Goal: Check status: Check status

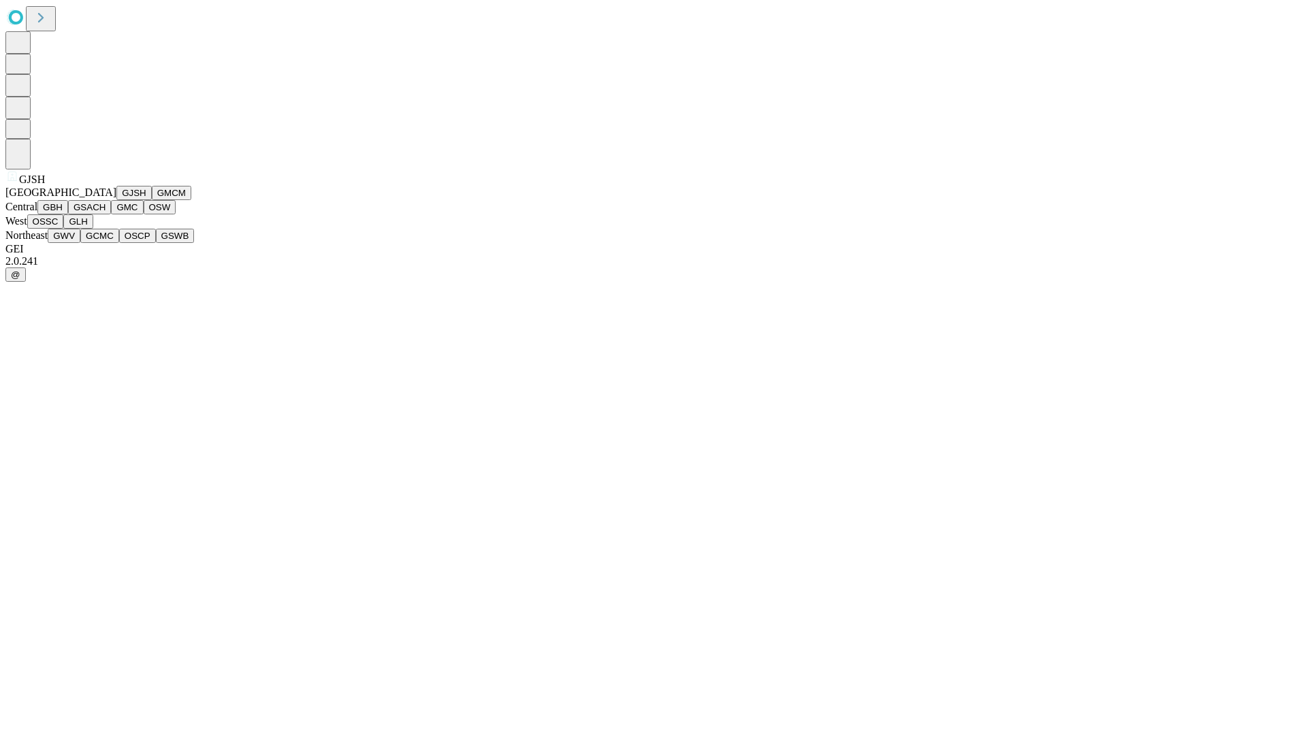
click at [116, 200] on button "GJSH" at bounding box center [133, 193] width 35 height 14
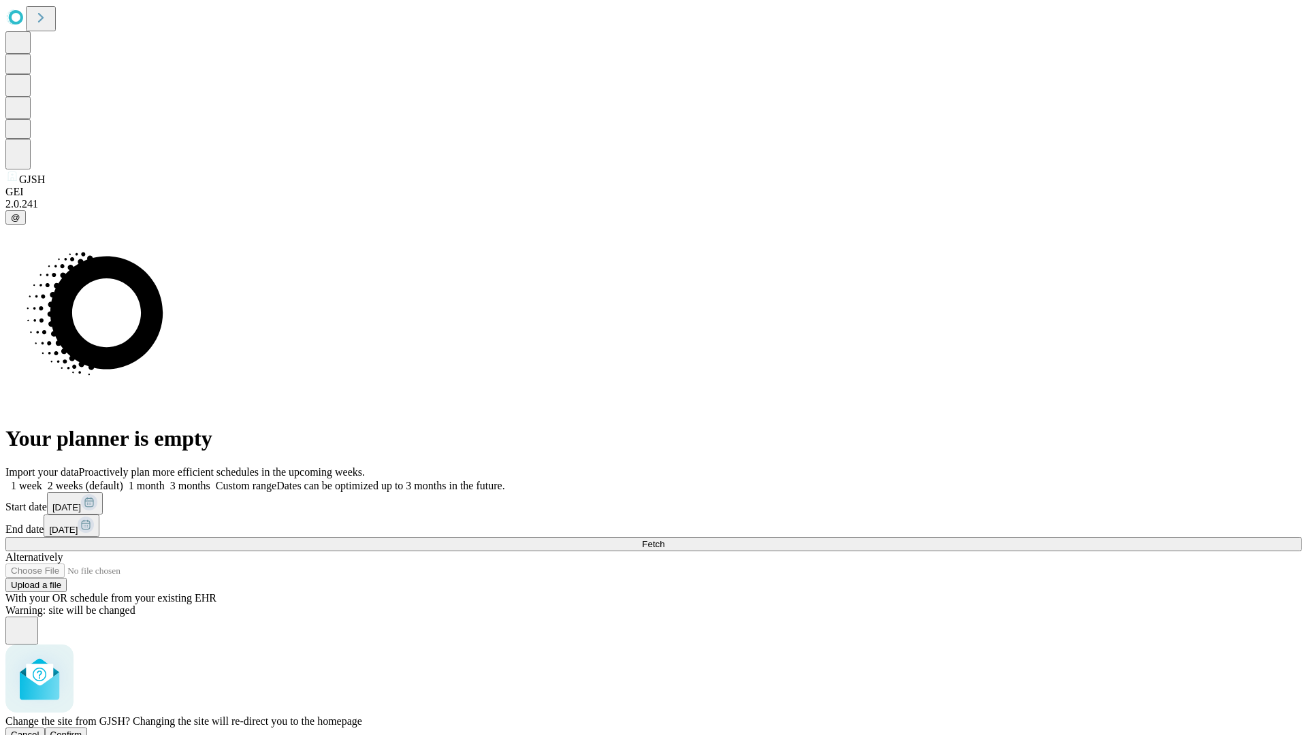
click at [82, 730] on span "Confirm" at bounding box center [66, 735] width 32 height 10
click at [42, 480] on label "1 week" at bounding box center [23, 486] width 37 height 12
click at [664, 539] on span "Fetch" at bounding box center [653, 544] width 22 height 10
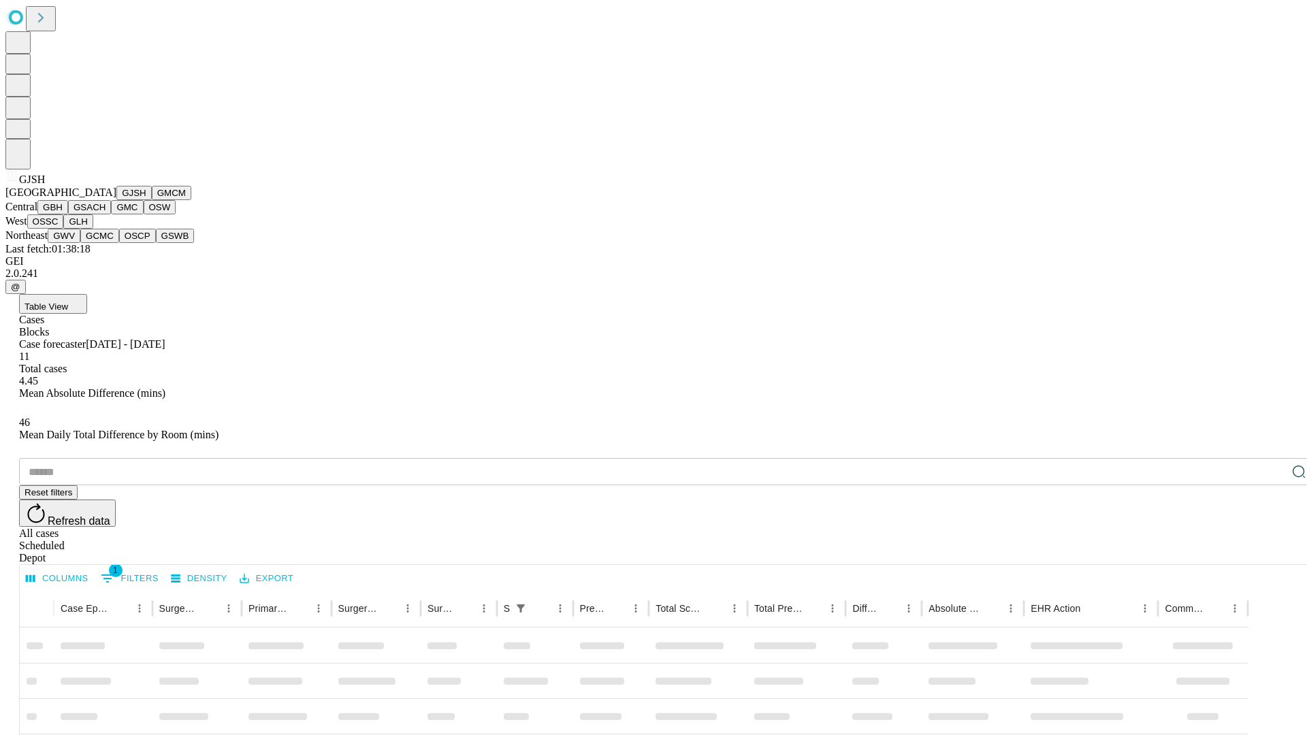
click at [152, 200] on button "GMCM" at bounding box center [171, 193] width 39 height 14
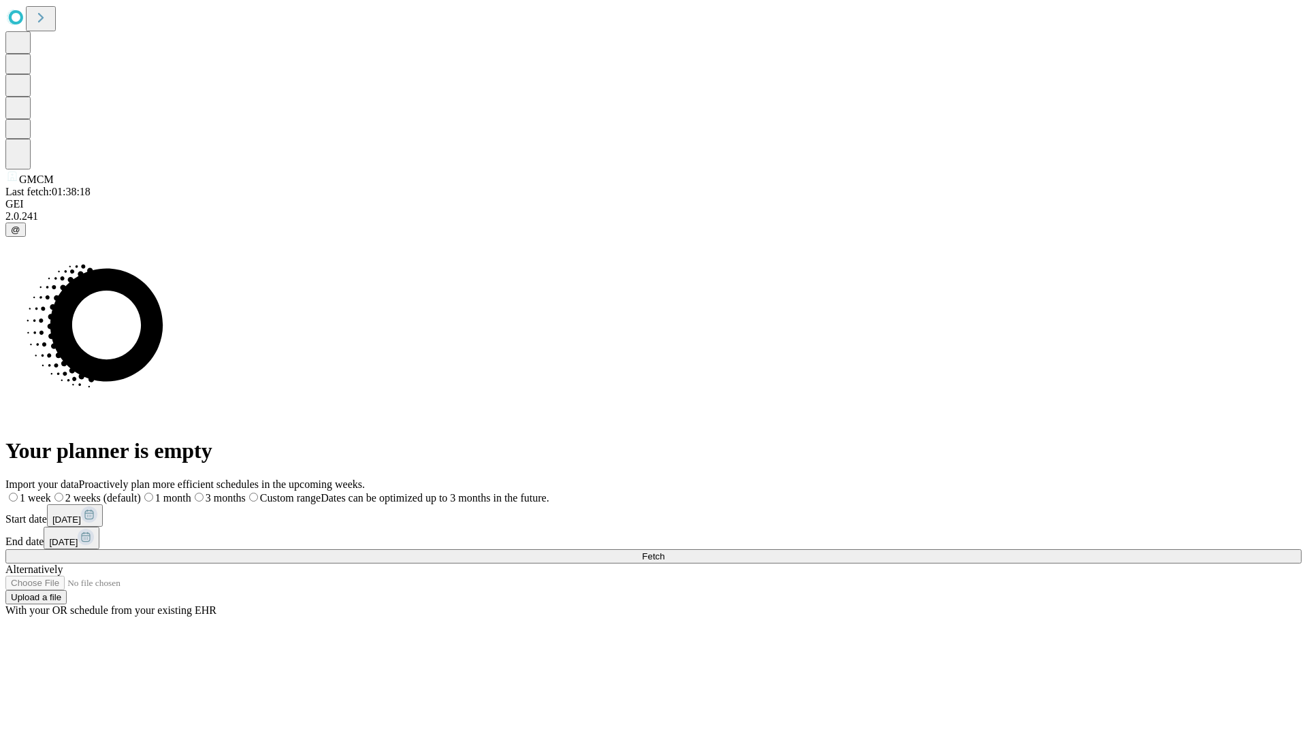
click at [664, 551] on span "Fetch" at bounding box center [653, 556] width 22 height 10
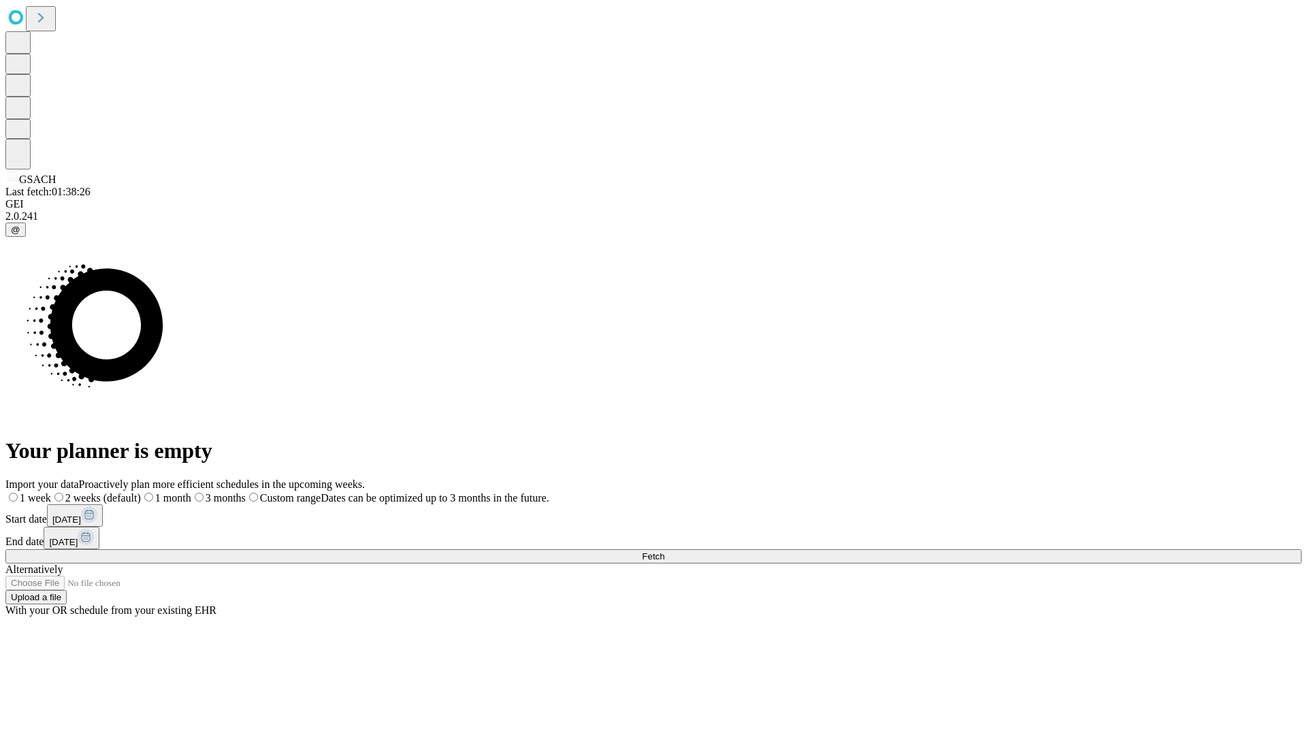
click at [51, 492] on label "1 week" at bounding box center [28, 498] width 46 height 12
click at [664, 551] on span "Fetch" at bounding box center [653, 556] width 22 height 10
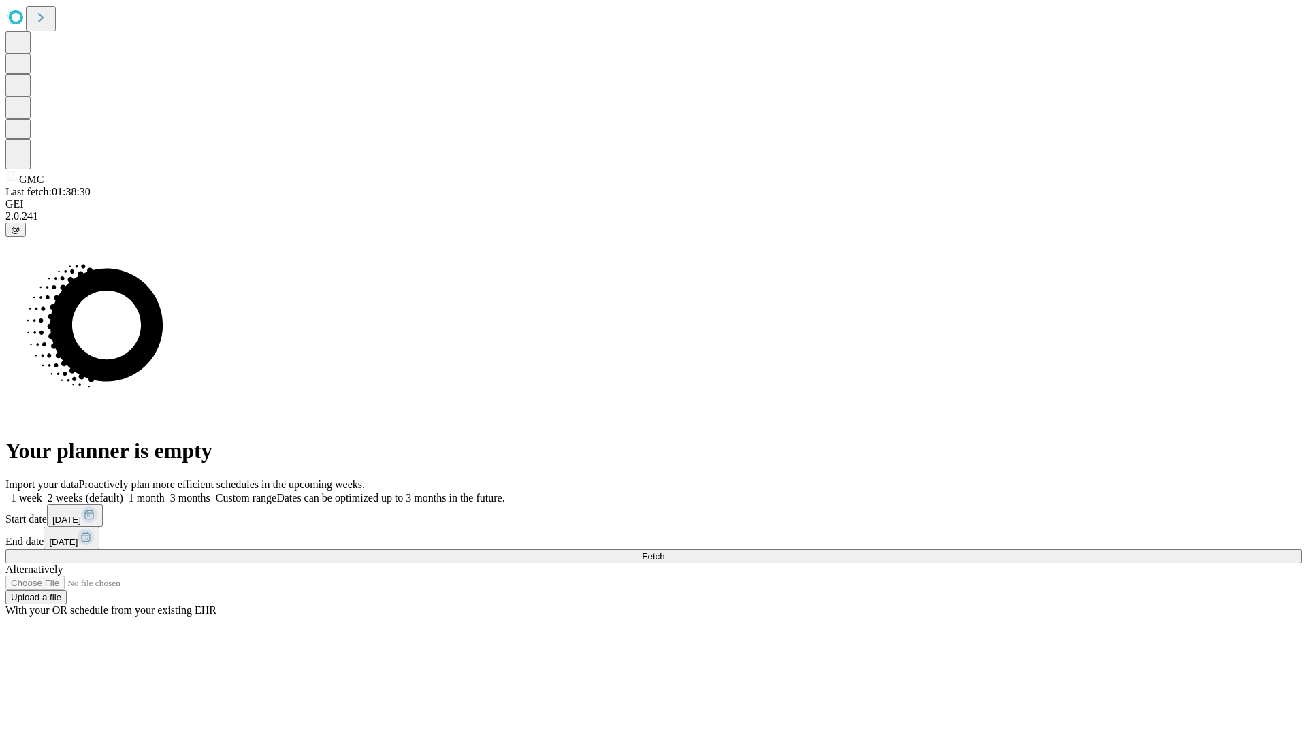
click at [42, 492] on label "1 week" at bounding box center [23, 498] width 37 height 12
click at [664, 551] on span "Fetch" at bounding box center [653, 556] width 22 height 10
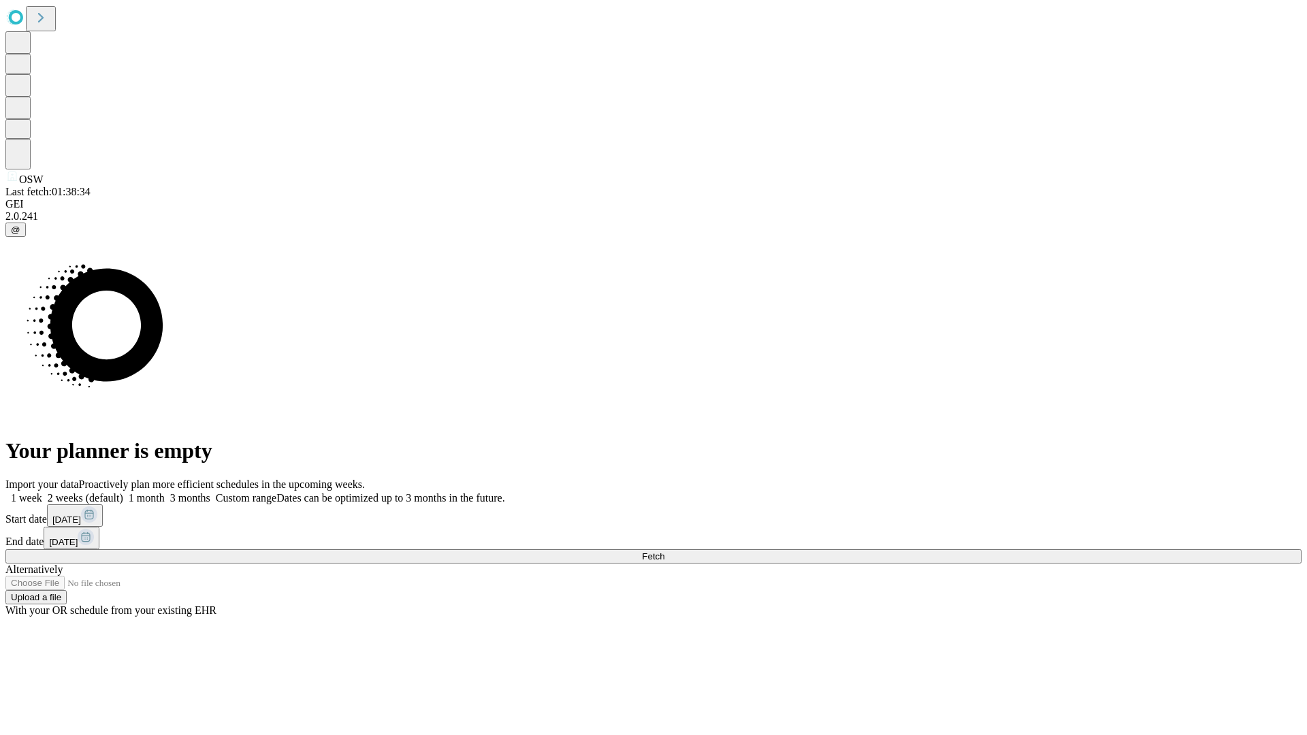
click at [42, 492] on label "1 week" at bounding box center [23, 498] width 37 height 12
click at [664, 551] on span "Fetch" at bounding box center [653, 556] width 22 height 10
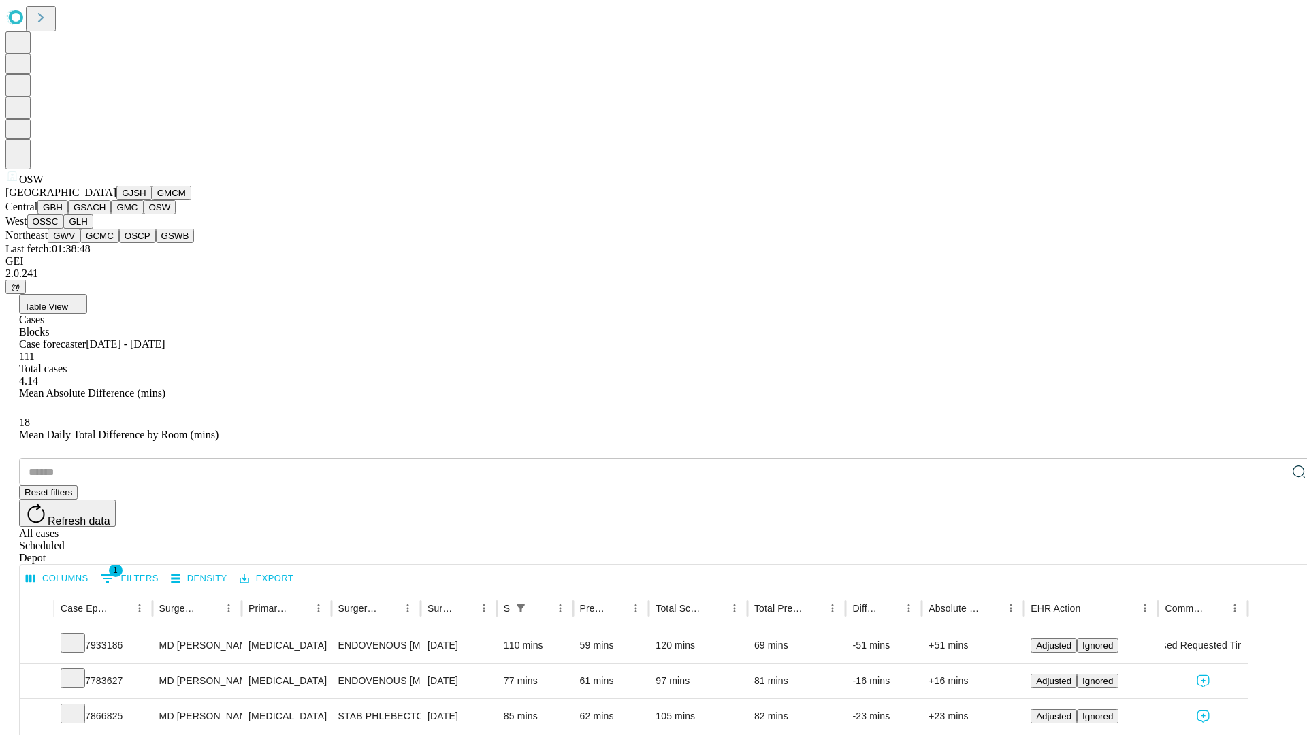
click at [64, 229] on button "OSSC" at bounding box center [45, 221] width 37 height 14
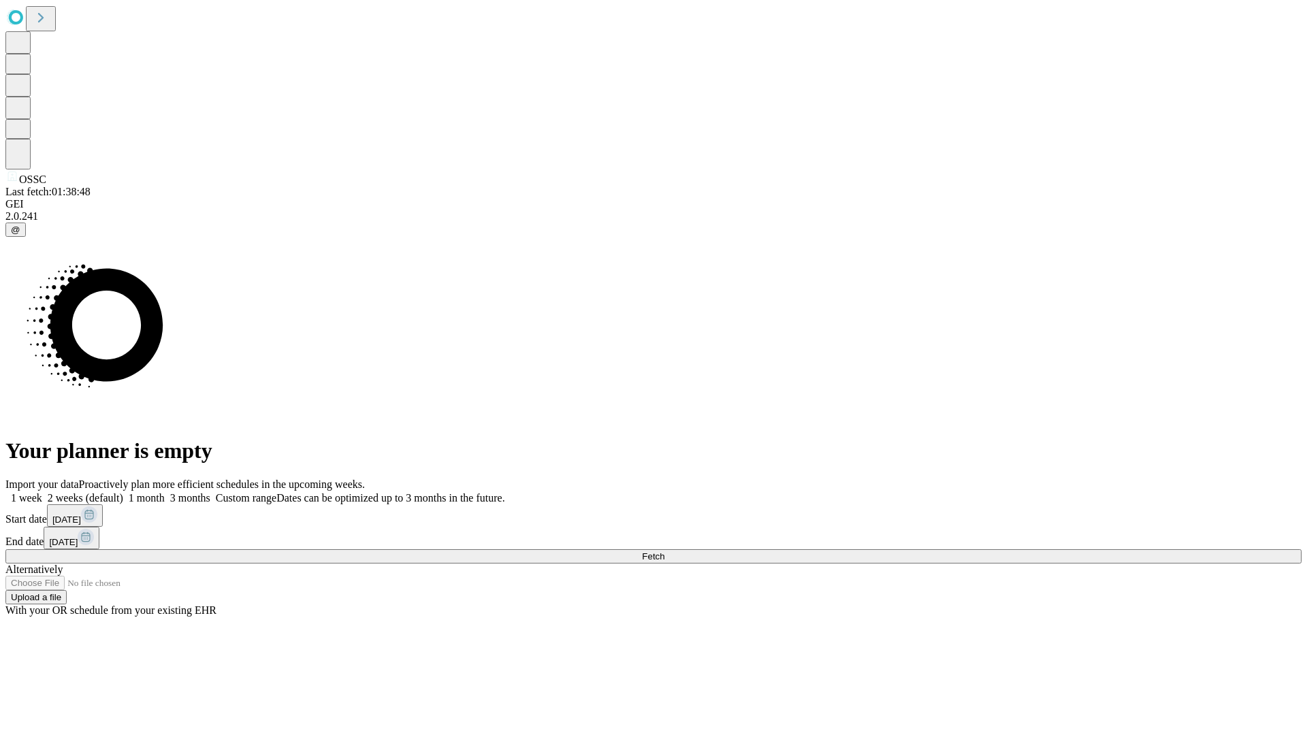
click at [42, 492] on label "1 week" at bounding box center [23, 498] width 37 height 12
click at [664, 551] on span "Fetch" at bounding box center [653, 556] width 22 height 10
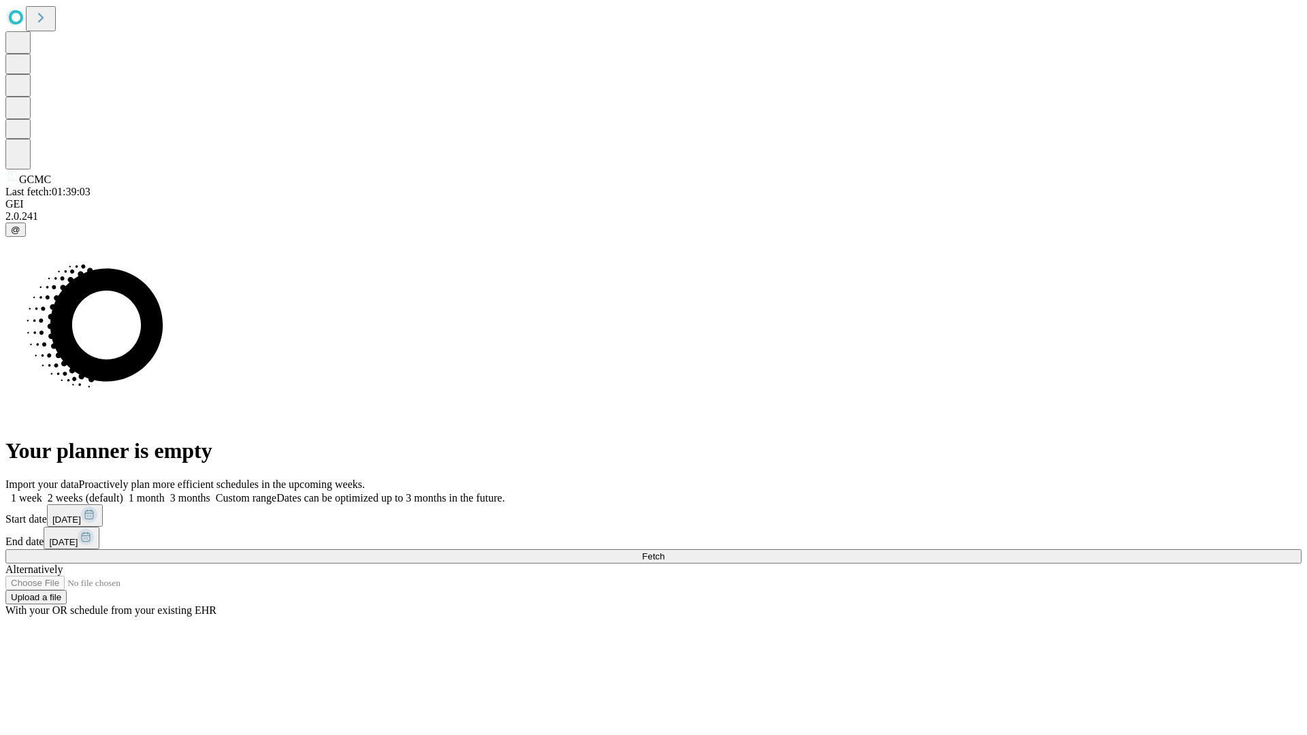
click at [42, 492] on label "1 week" at bounding box center [23, 498] width 37 height 12
click at [664, 551] on span "Fetch" at bounding box center [653, 556] width 22 height 10
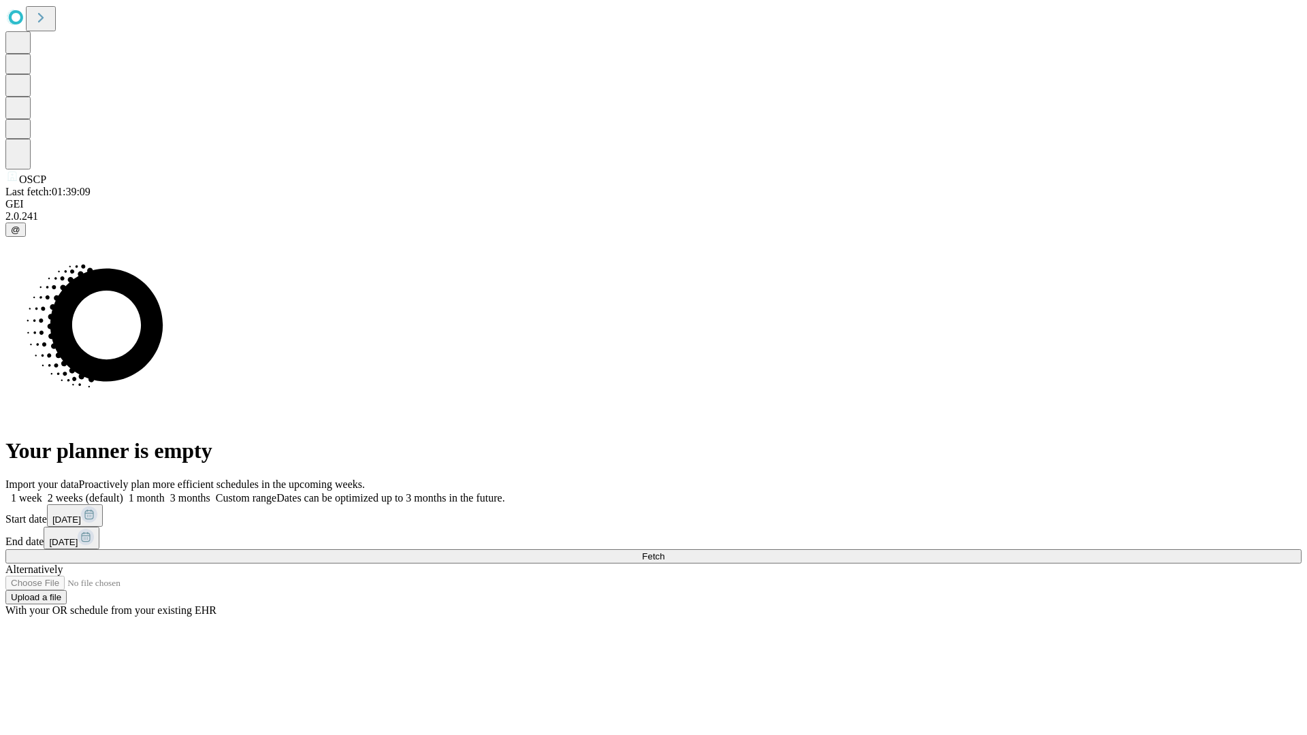
click at [42, 492] on label "1 week" at bounding box center [23, 498] width 37 height 12
click at [664, 551] on span "Fetch" at bounding box center [653, 556] width 22 height 10
